Goal: Task Accomplishment & Management: Complete application form

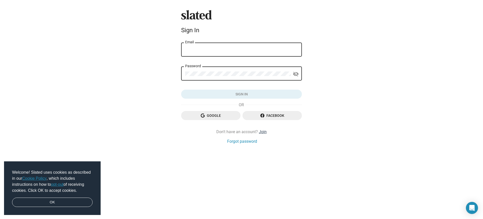
click at [262, 132] on link "Join" at bounding box center [263, 131] width 8 height 5
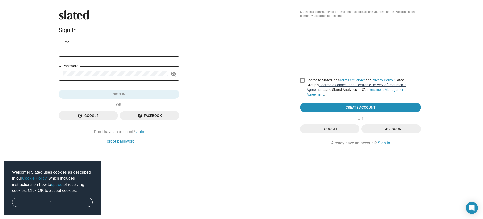
click at [360, 85] on link "Electronic Consent and Electronic Delivery of Documents Agreement" at bounding box center [357, 87] width 100 height 9
click at [302, 83] on input "I agree to Slated Inc’s Terms Of Service and Privacy Policy , Slated Group’s El…" at bounding box center [302, 83] width 0 height 0
click at [360, 85] on link "Electronic Consent and Electronic Delivery of Documents Agreement" at bounding box center [357, 87] width 100 height 9
click at [302, 83] on input "I agree to Slated Inc’s Terms Of Service and Privacy Policy , Slated Group’s El…" at bounding box center [302, 83] width 0 height 0
click at [360, 85] on link "Electronic Consent and Electronic Delivery of Documents Agreement" at bounding box center [357, 87] width 100 height 9
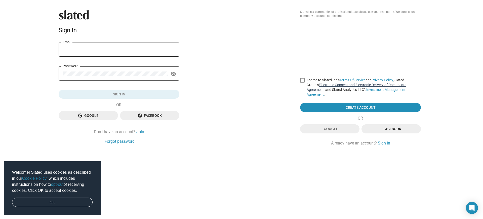
click at [302, 83] on input "I agree to Slated Inc’s Terms Of Service and Privacy Policy , Slated Group’s El…" at bounding box center [302, 83] width 0 height 0
checkbox input "false"
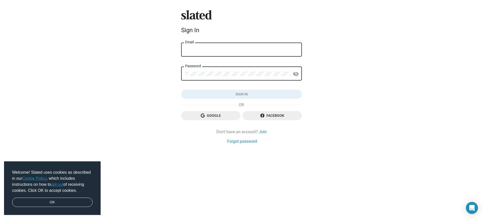
click at [242, 94] on button "Click here to validate form" at bounding box center [241, 94] width 121 height 9
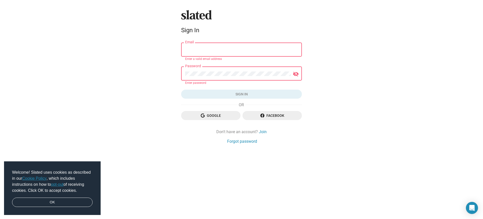
click at [242, 94] on button "Click here to validate form" at bounding box center [241, 94] width 121 height 9
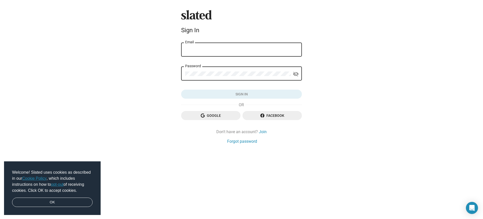
click at [35, 178] on link "Cookie Policy" at bounding box center [34, 178] width 24 height 4
click at [242, 94] on button "Click here to validate form" at bounding box center [241, 94] width 121 height 9
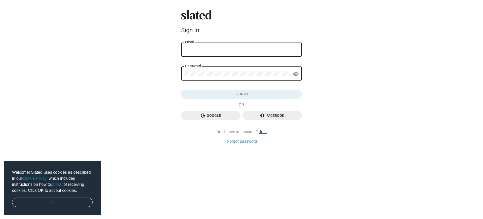
click at [262, 132] on link "Join" at bounding box center [263, 131] width 8 height 5
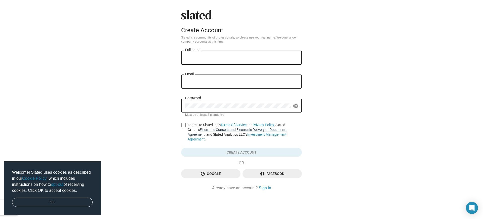
click at [241, 130] on link "Electronic Consent and Electronic Delivery of Documents Agreement" at bounding box center [238, 132] width 100 height 9
